Goal: Information Seeking & Learning: Learn about a topic

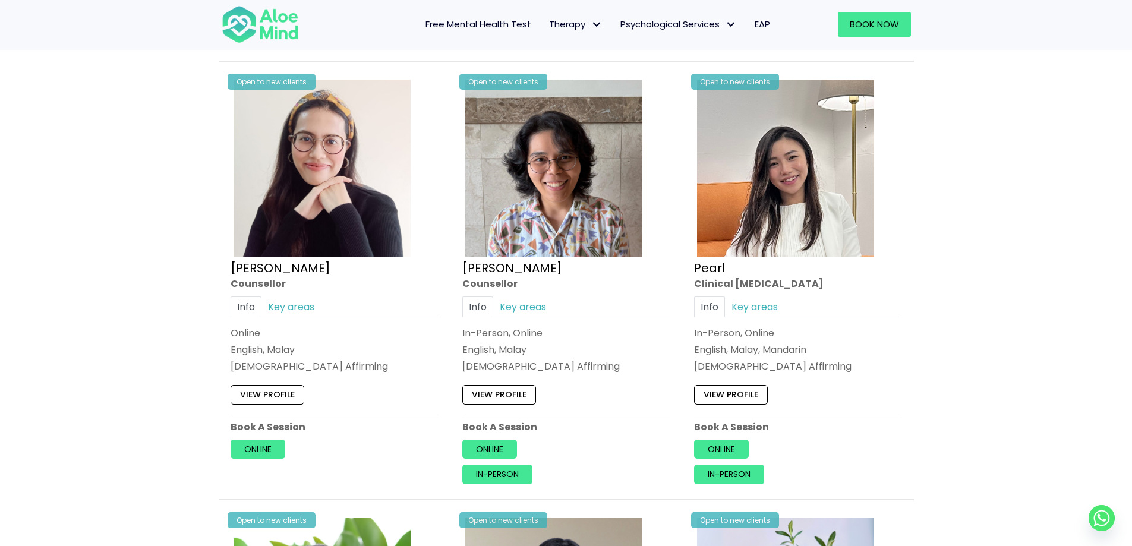
scroll to position [2376, 0]
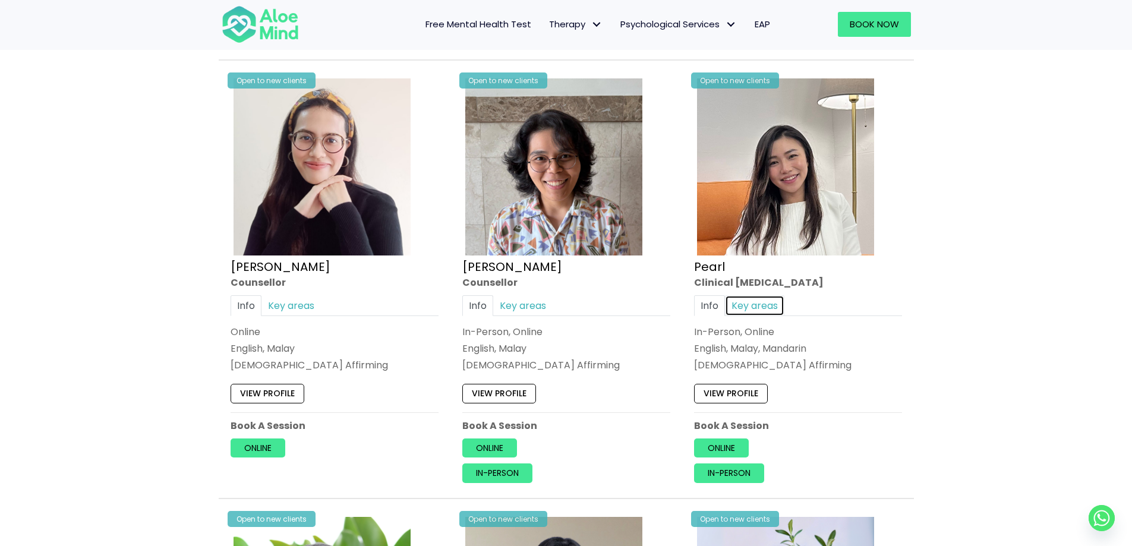
click at [744, 312] on link "Key areas" at bounding box center [754, 305] width 59 height 21
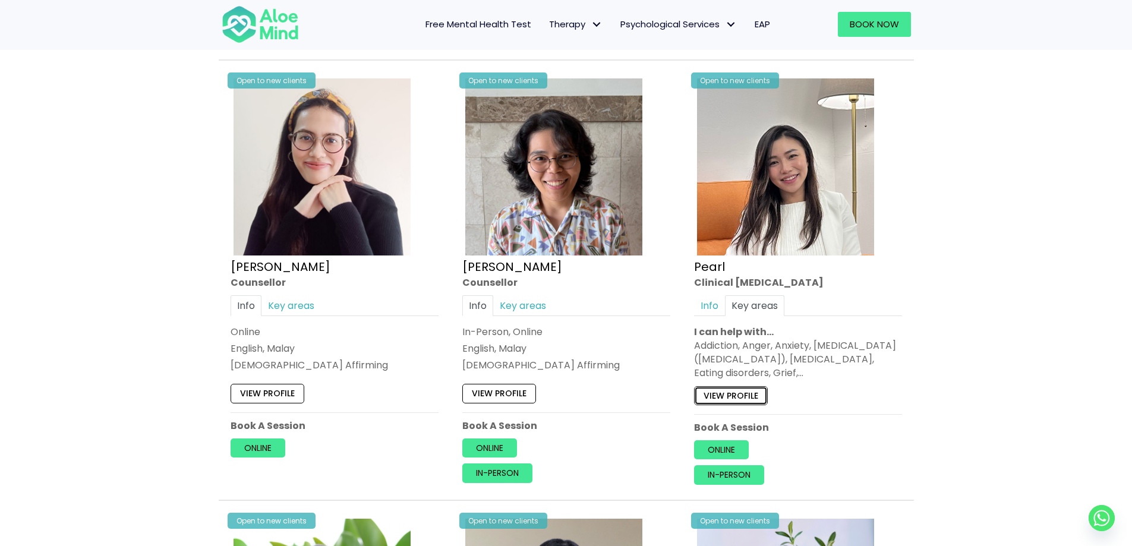
click at [733, 396] on link "View profile" at bounding box center [731, 395] width 74 height 19
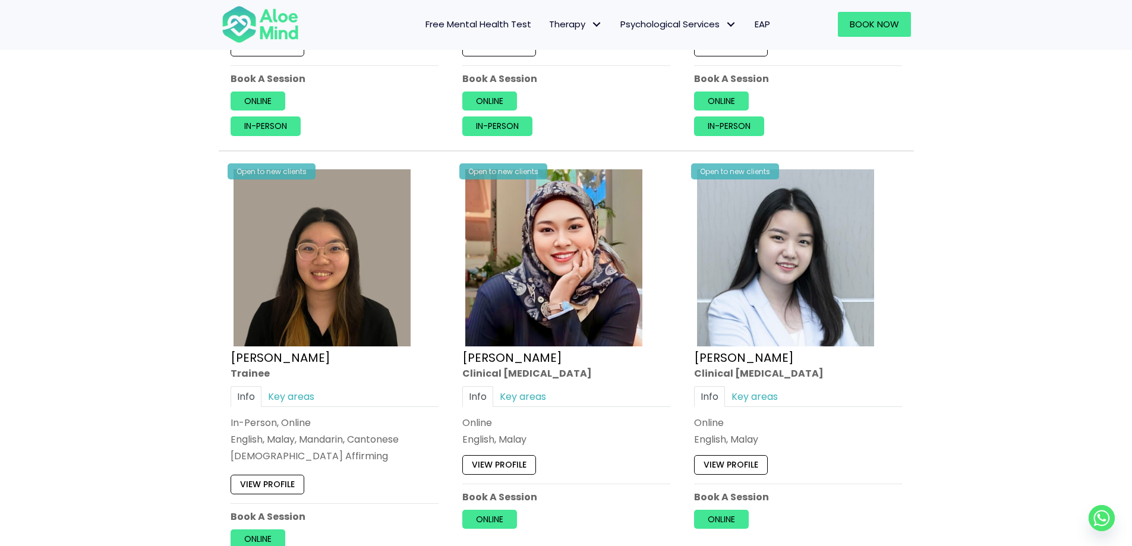
scroll to position [3208, 0]
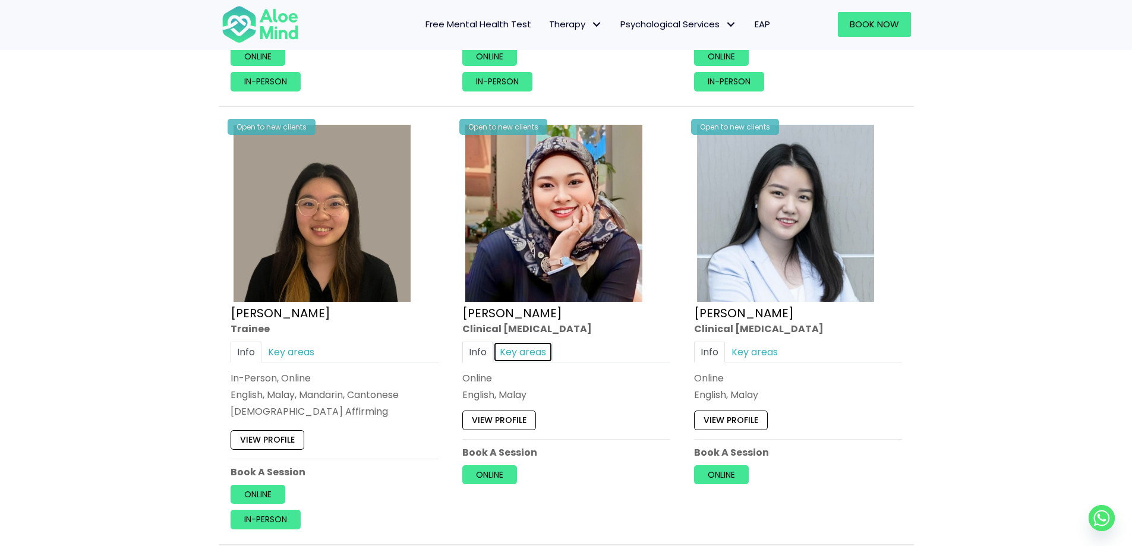
click at [514, 356] on link "Key areas" at bounding box center [522, 352] width 59 height 21
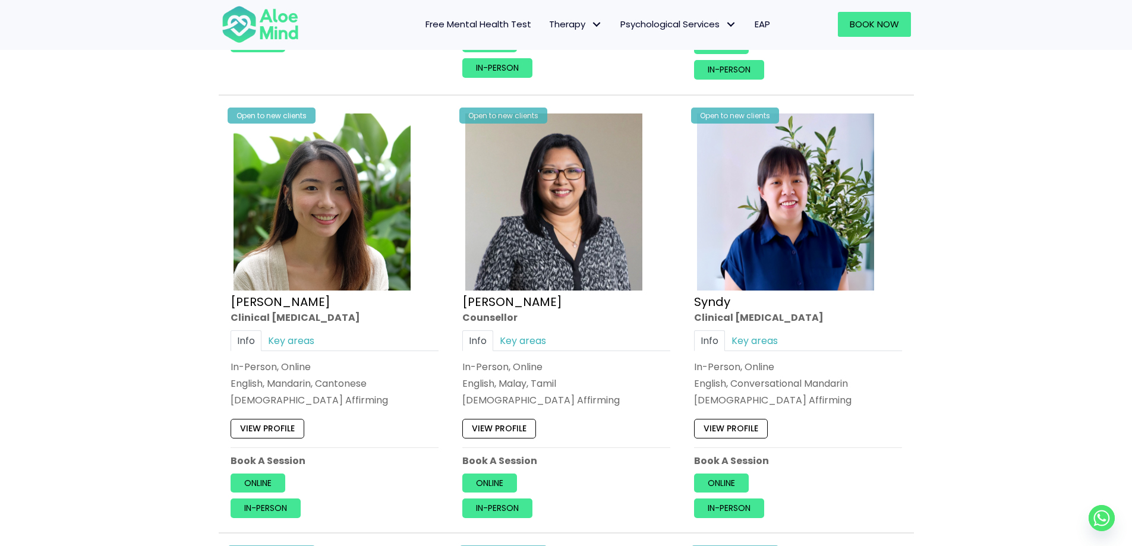
scroll to position [2792, 0]
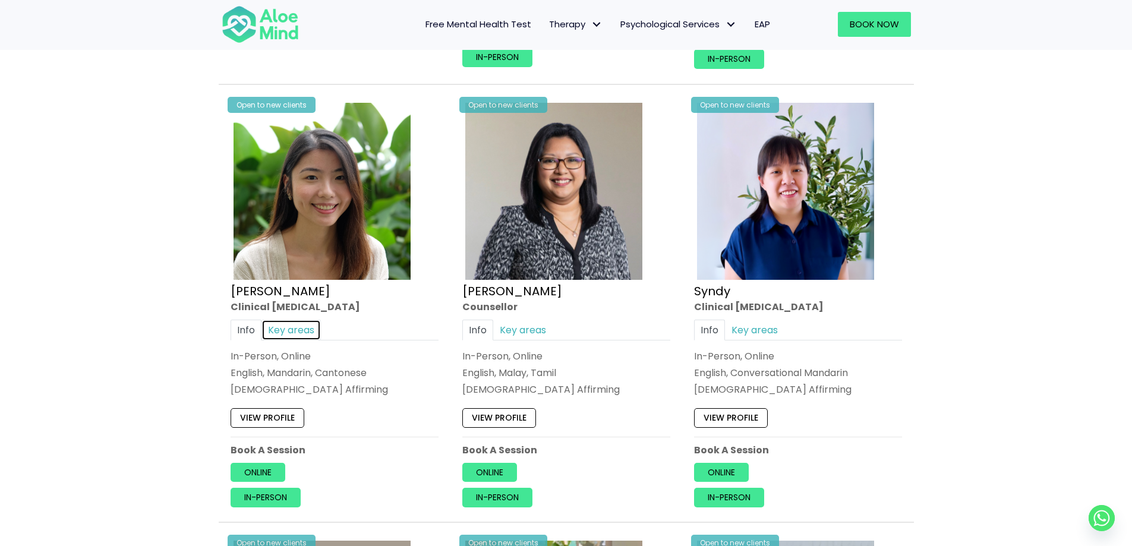
click at [299, 325] on link "Key areas" at bounding box center [290, 330] width 59 height 21
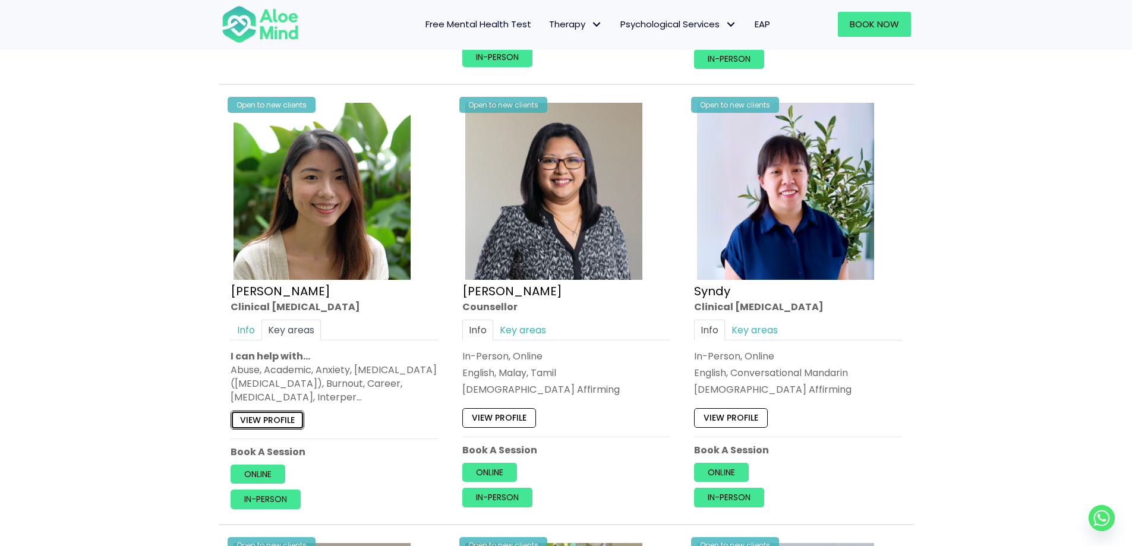
click at [246, 421] on link "View profile" at bounding box center [268, 420] width 74 height 19
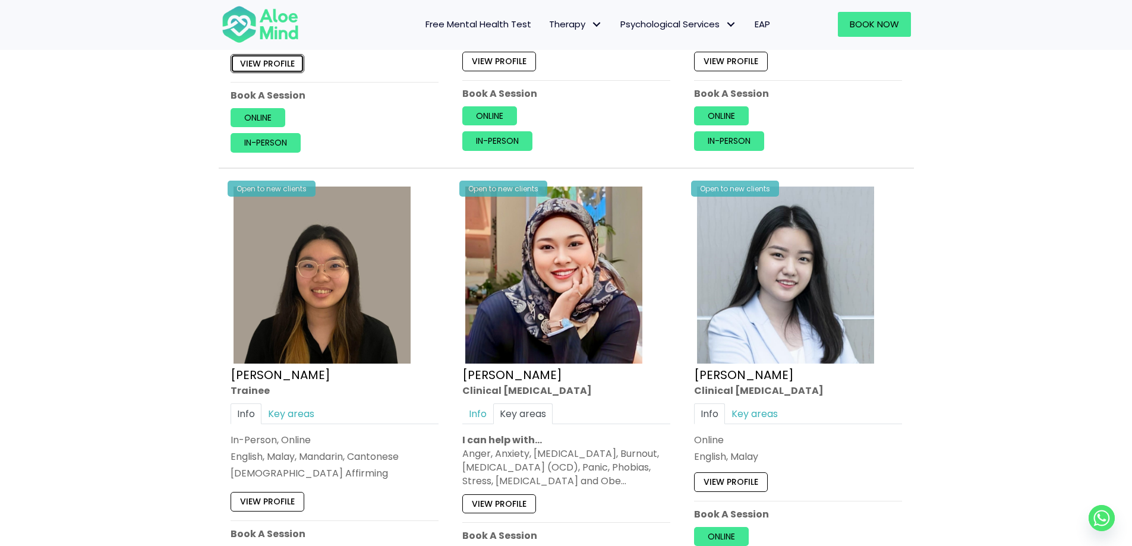
scroll to position [3327, 0]
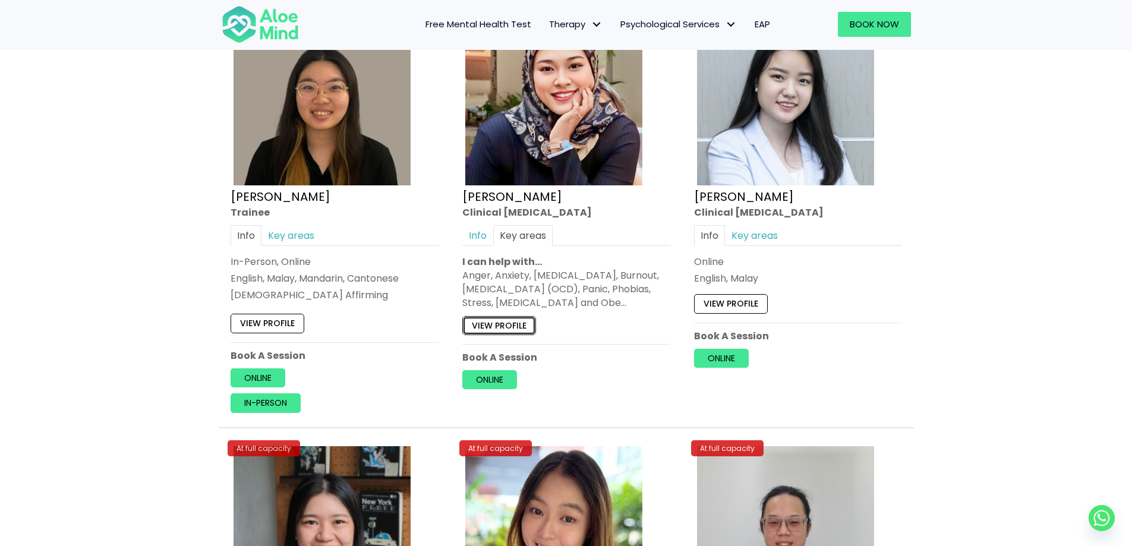
click at [508, 330] on link "View profile" at bounding box center [499, 324] width 74 height 19
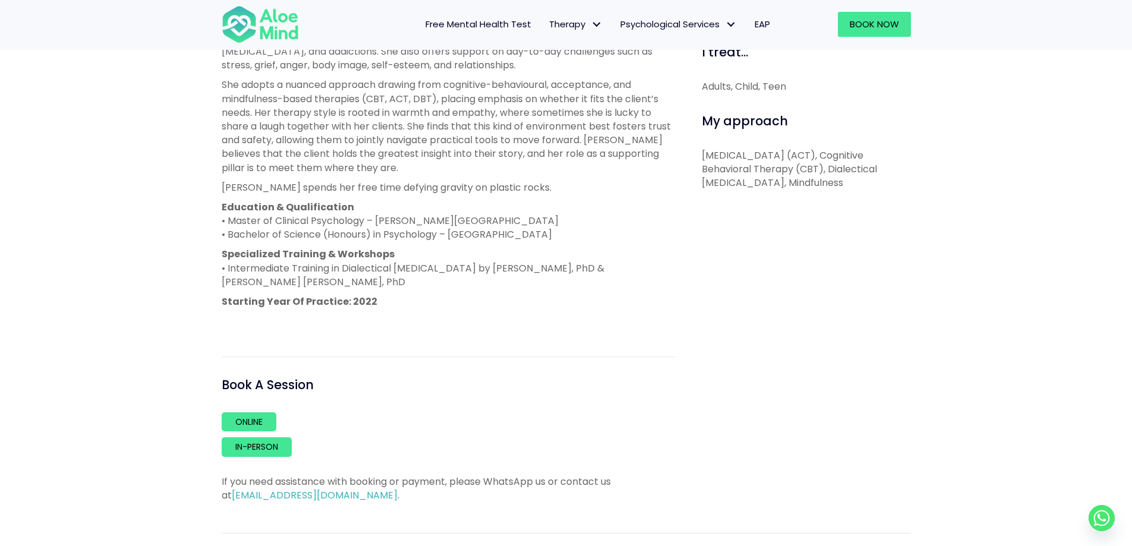
scroll to position [891, 0]
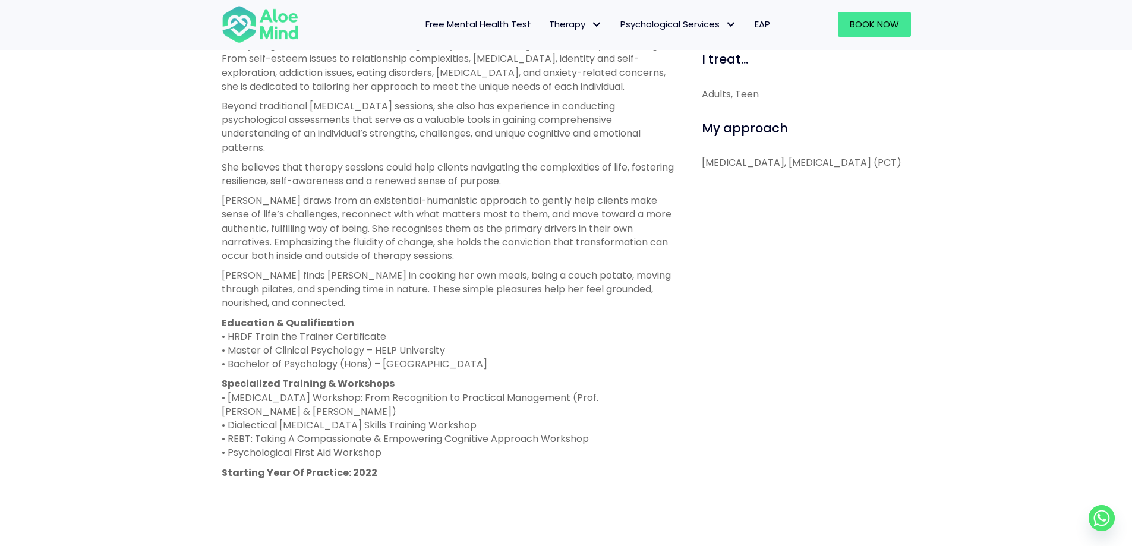
scroll to position [535, 0]
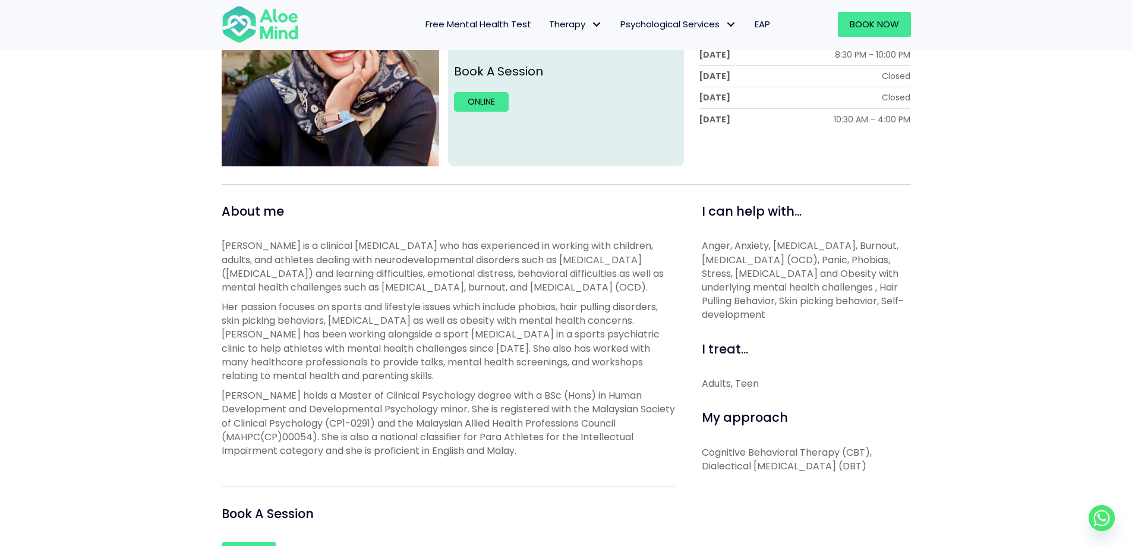
scroll to position [297, 0]
